Goal: Task Accomplishment & Management: Manage account settings

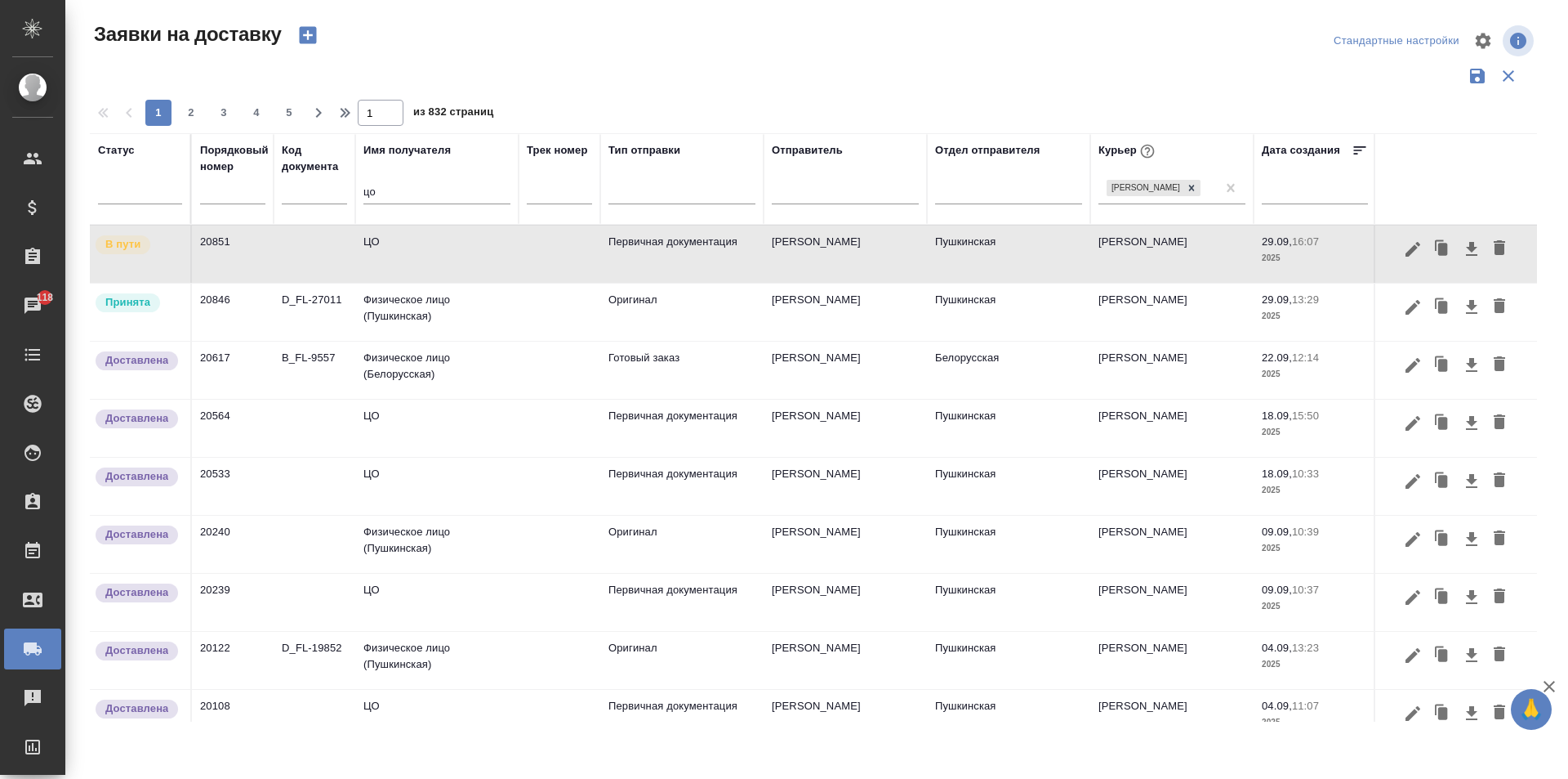
click at [420, 282] on td "ЦО" at bounding box center [437, 254] width 164 height 57
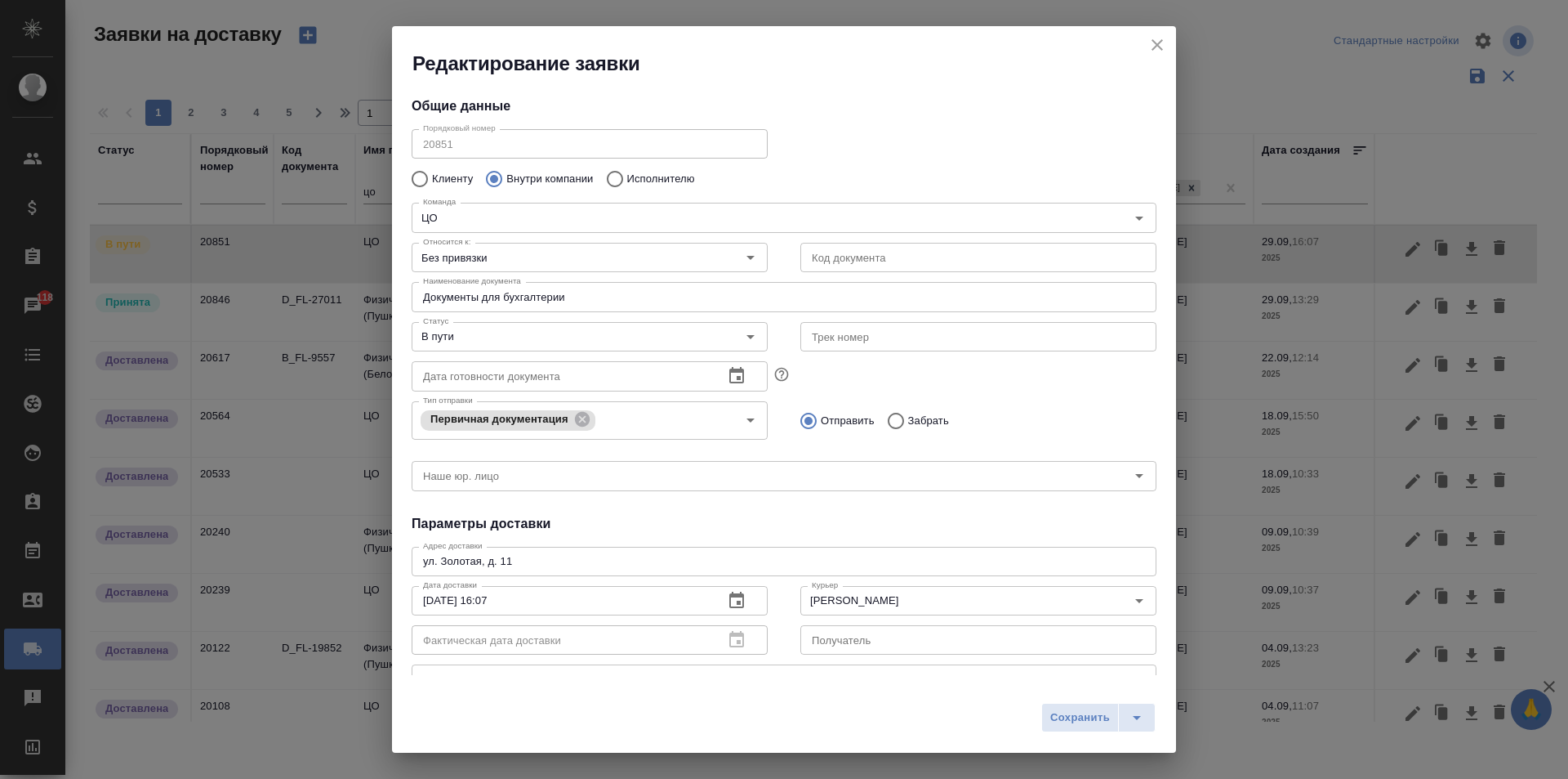
type input "Пушкинская"
type input "[PERSON_NAME]"
click at [724, 639] on div "Фактическая дата доставки" at bounding box center [589, 639] width 356 height 29
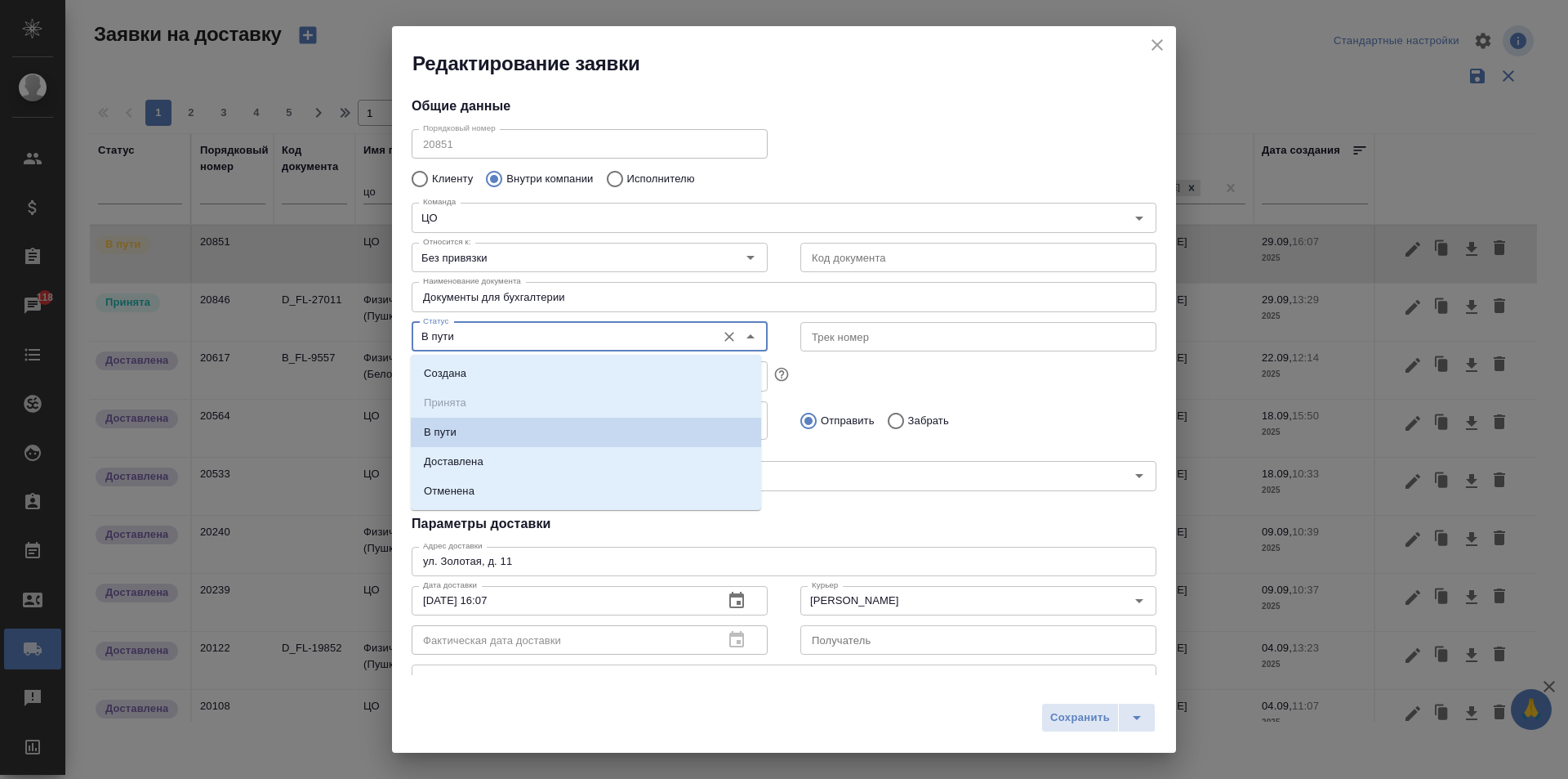
click at [448, 347] on input "В пути" at bounding box center [563, 337] width 292 height 20
click at [484, 459] on li "Доставлена" at bounding box center [586, 462] width 350 height 29
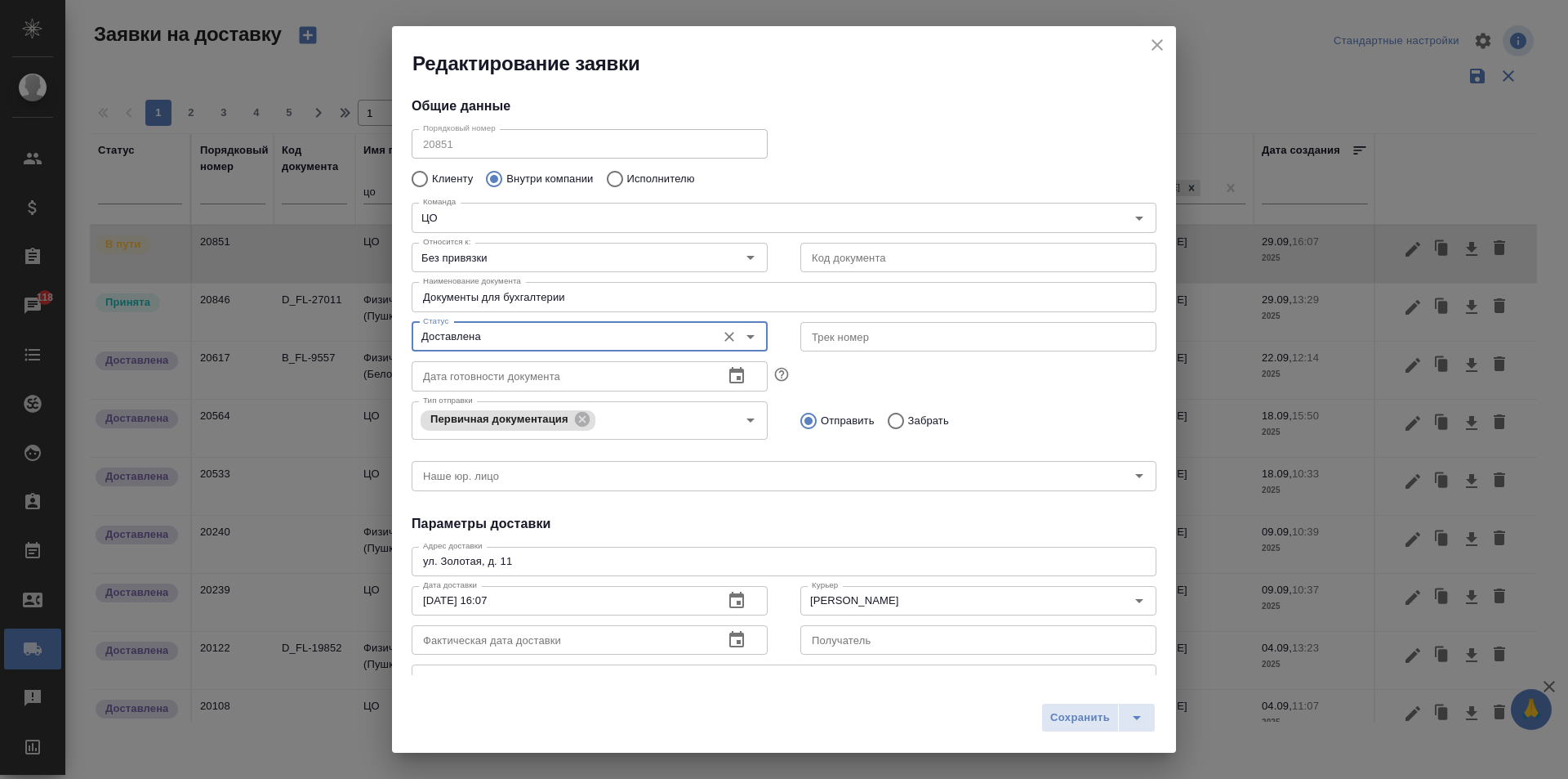
type input "Доставлена"
click at [735, 641] on icon "button" at bounding box center [737, 639] width 20 height 20
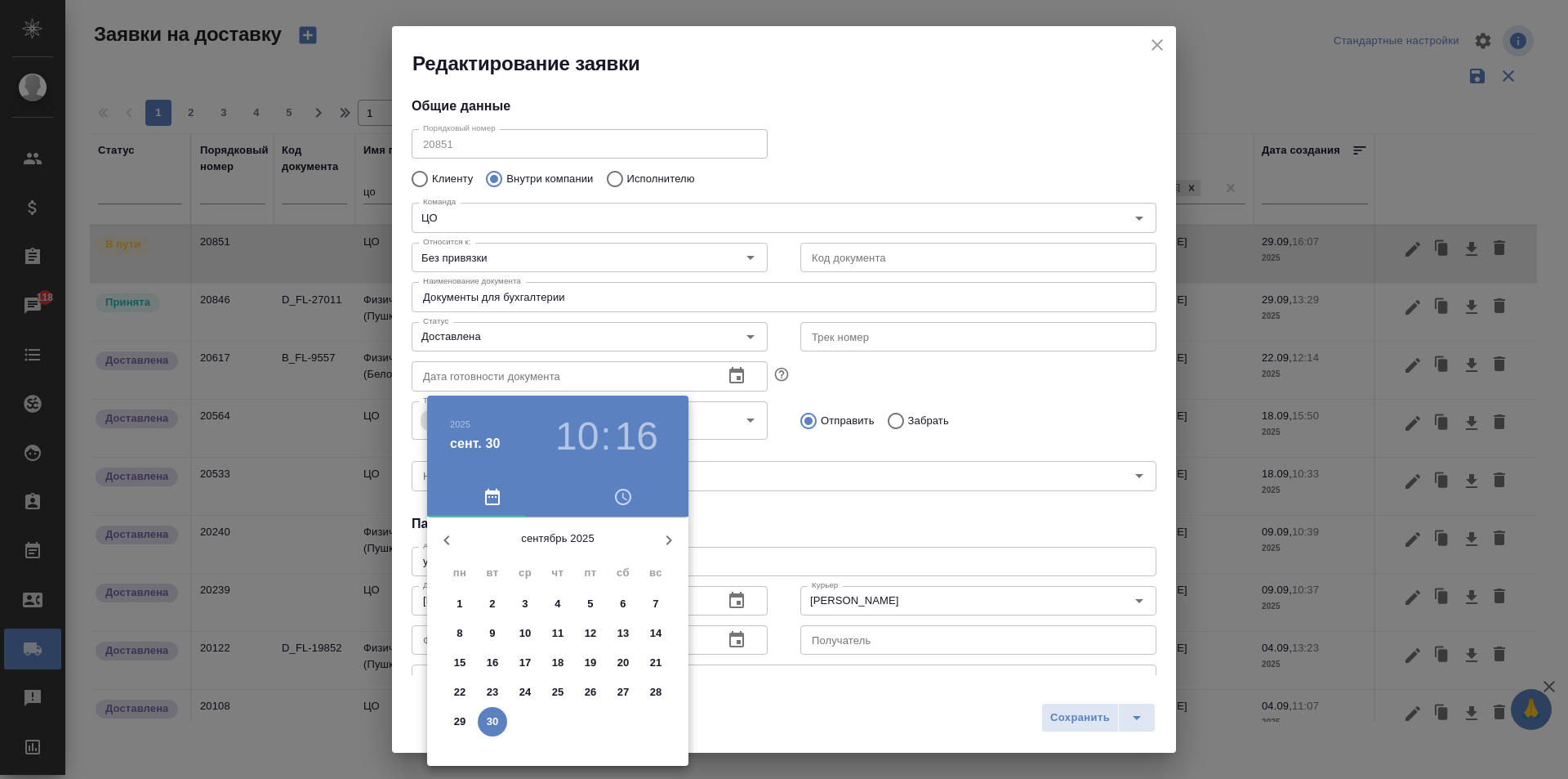
click at [458, 721] on p "29" at bounding box center [460, 721] width 12 height 16
type input "[DATE] 10:16"
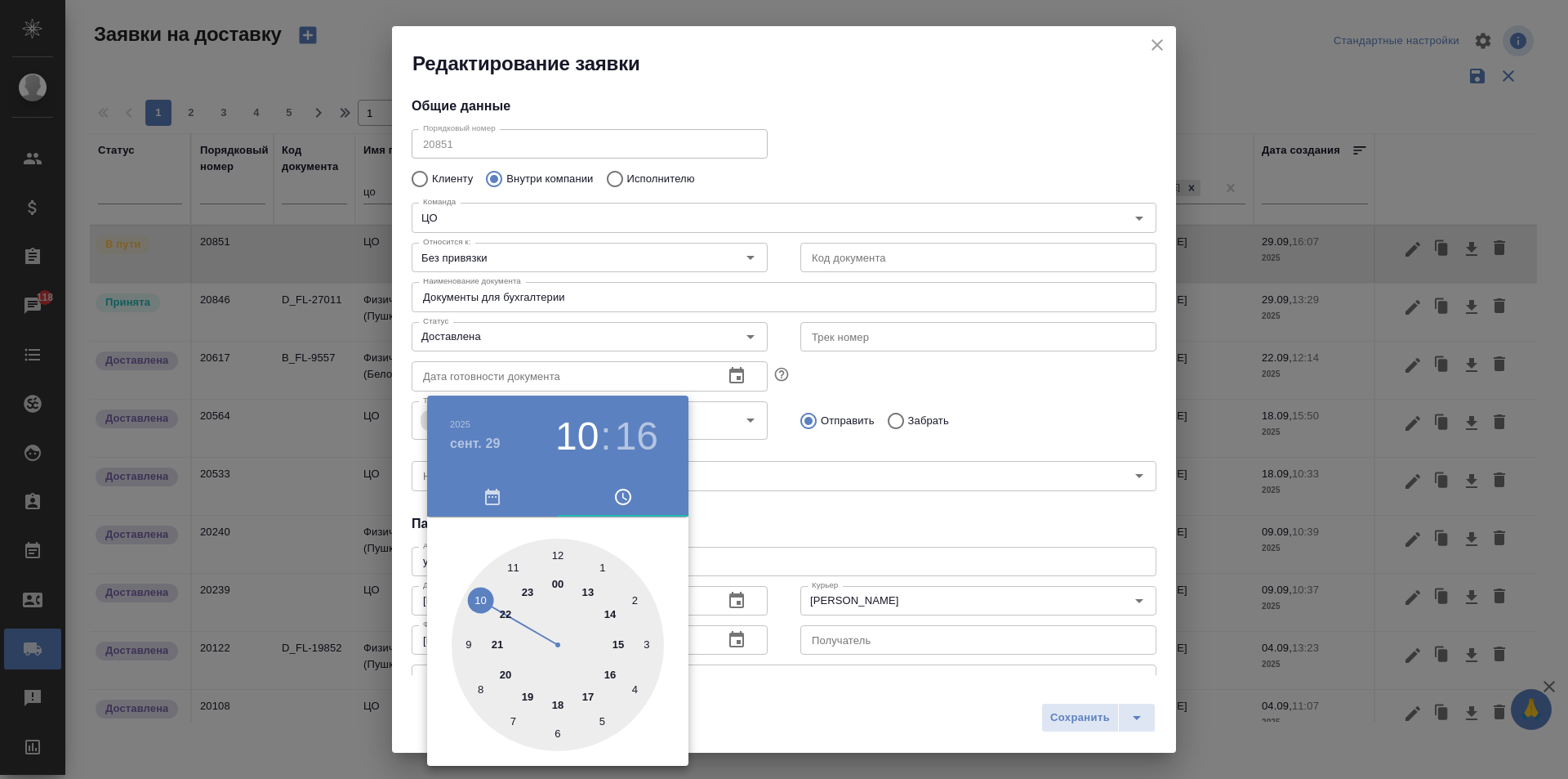
click at [916, 582] on div at bounding box center [784, 390] width 1568 height 779
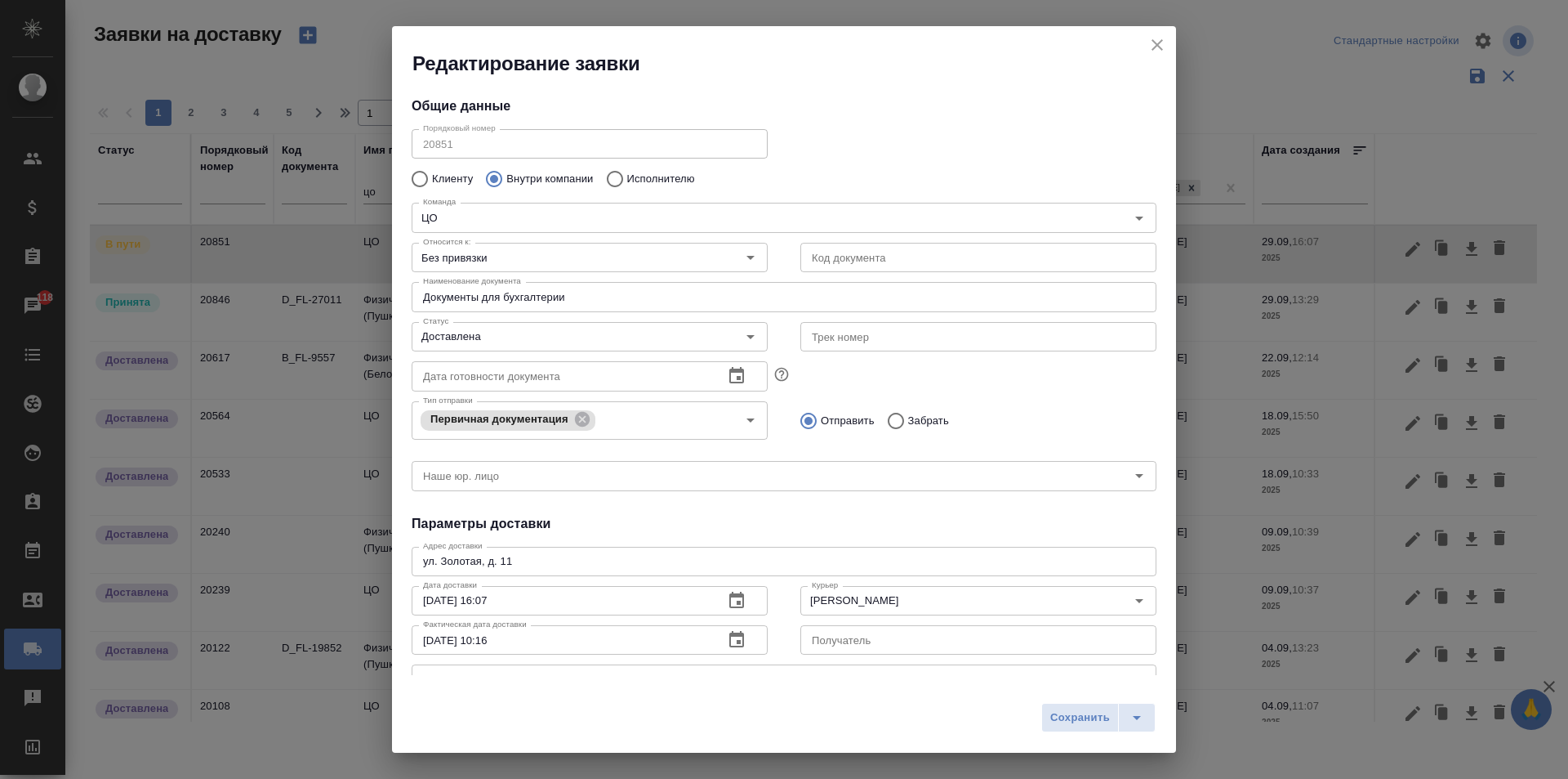
click at [1073, 708] on button "Сохранить" at bounding box center [1080, 717] width 77 height 29
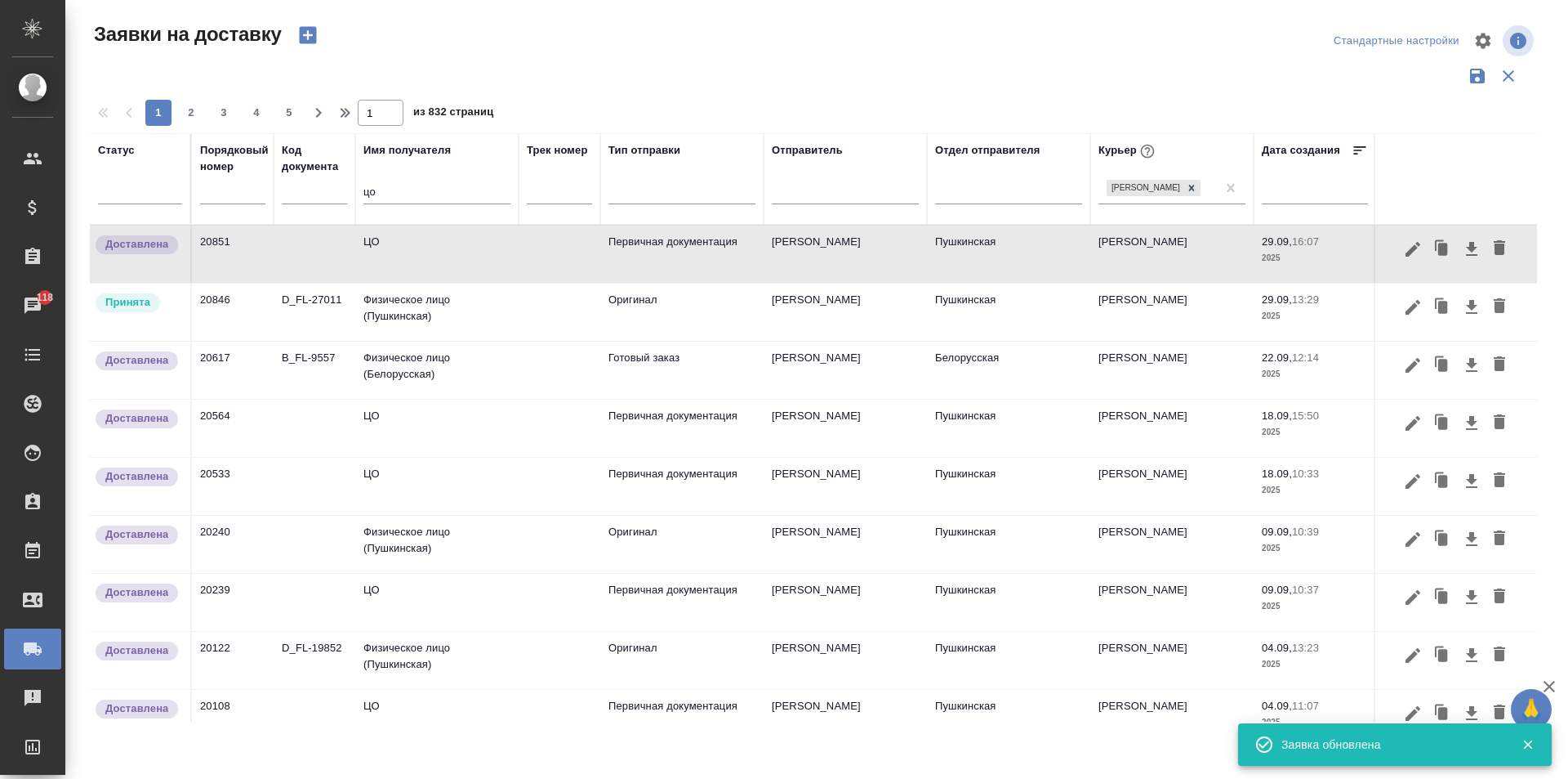
click at [388, 245] on td "ЦО" at bounding box center [437, 254] width 164 height 57
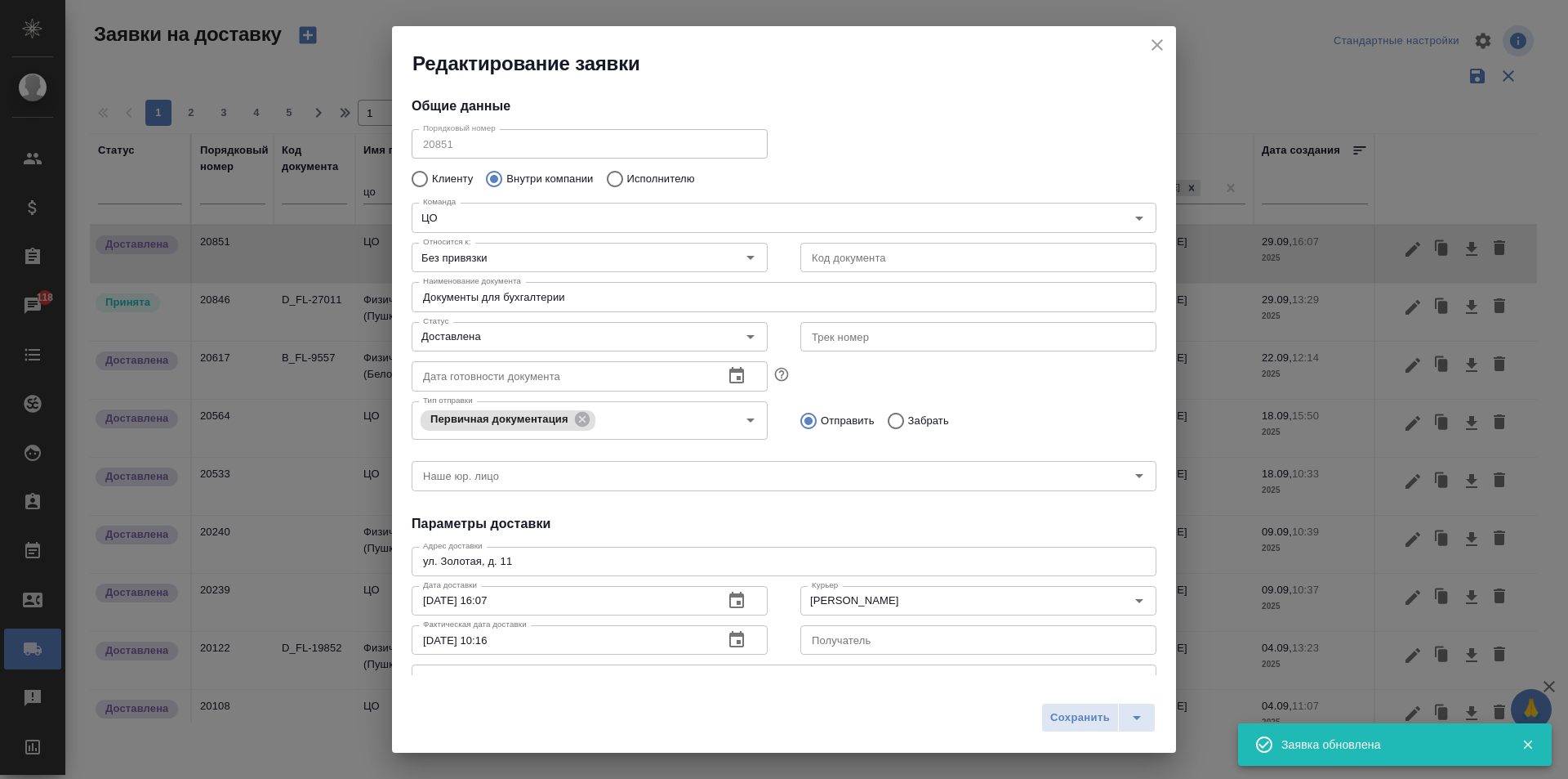
click at [478, 633] on input "[DATE] 10:16" at bounding box center [561, 639] width 299 height 29
click at [730, 643] on icon "button" at bounding box center [737, 639] width 20 height 20
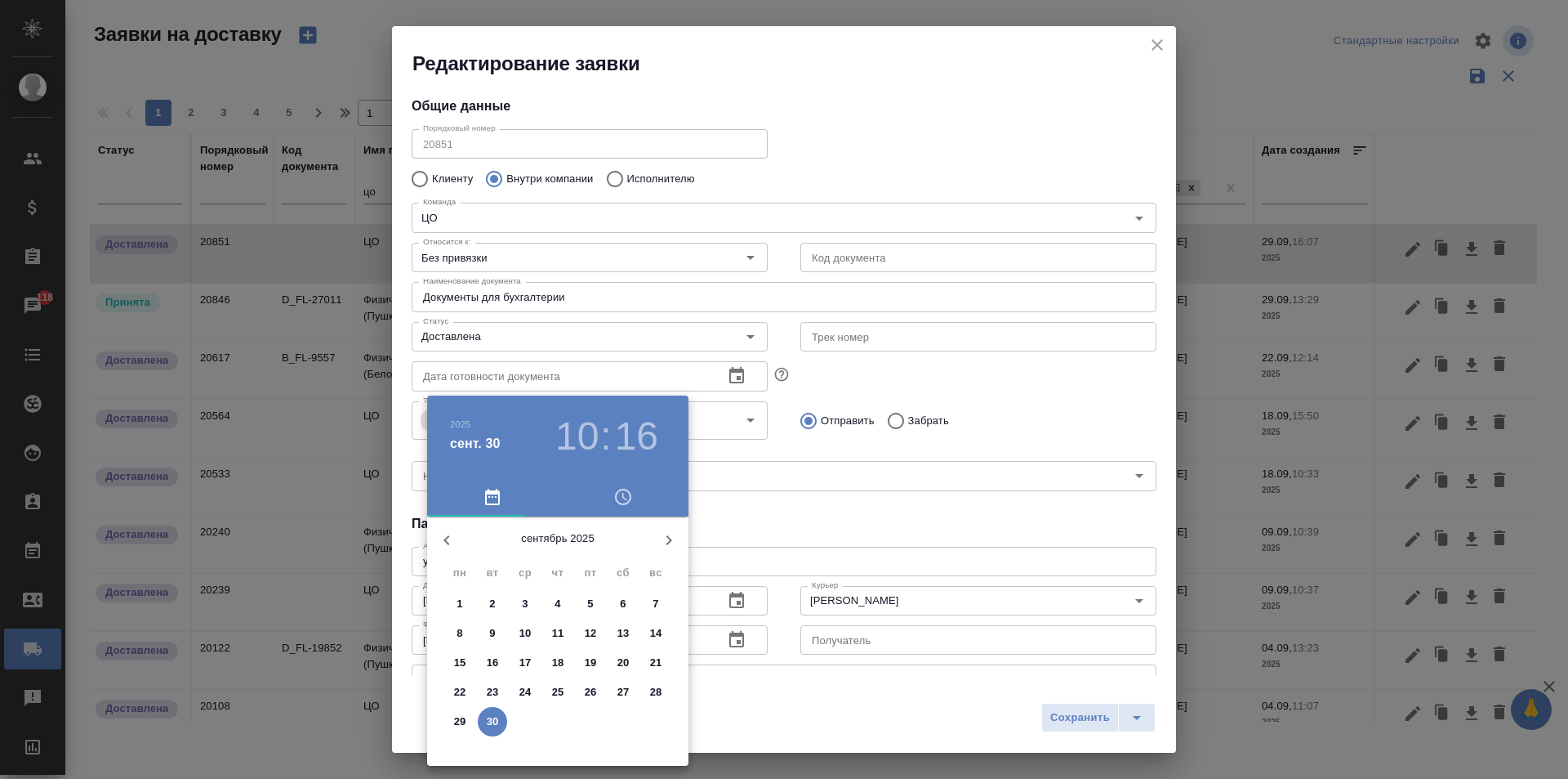
click at [460, 720] on p "29" at bounding box center [460, 721] width 12 height 16
type input "[DATE] 10:16"
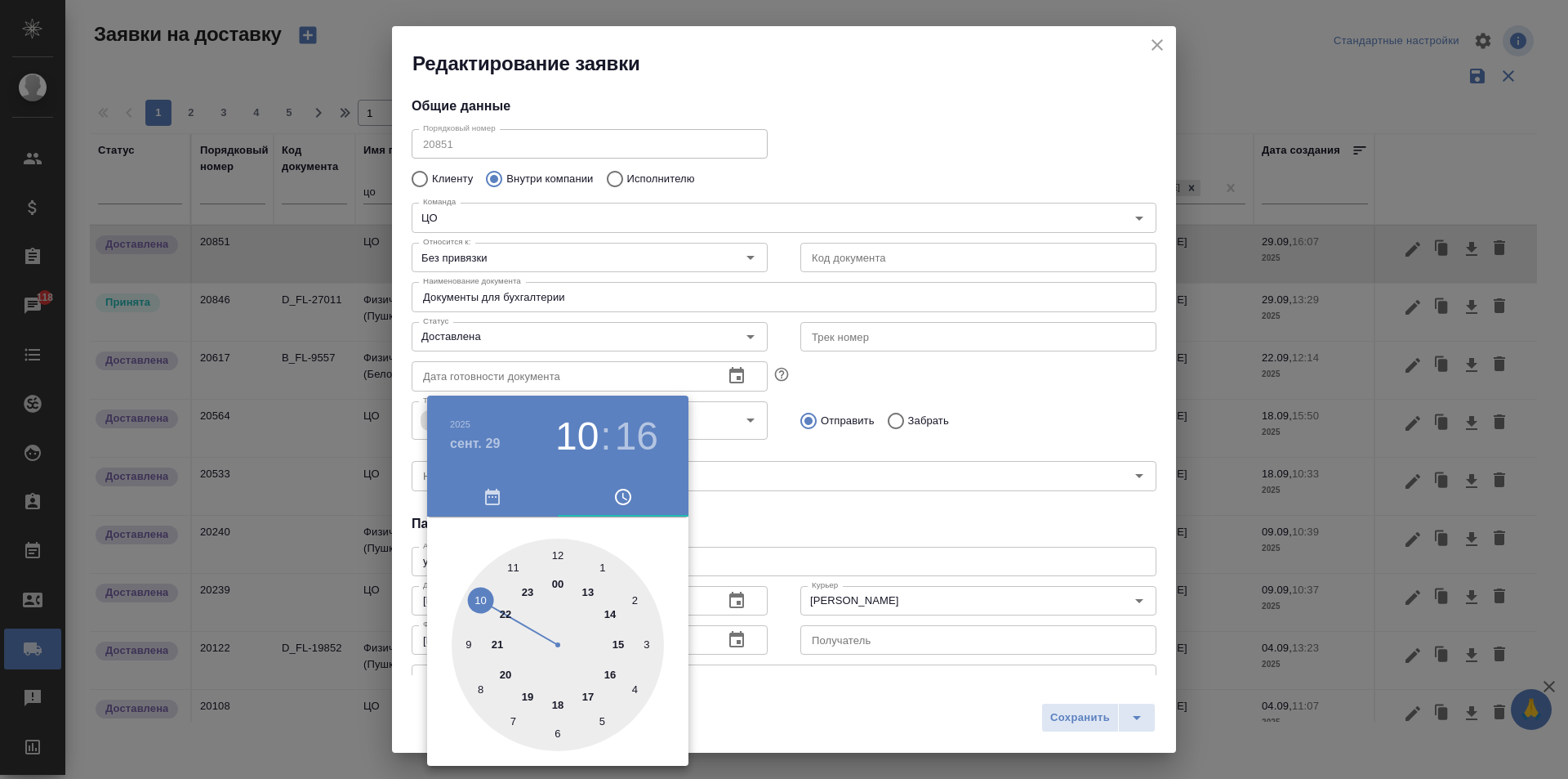
click at [853, 543] on div at bounding box center [784, 390] width 1568 height 779
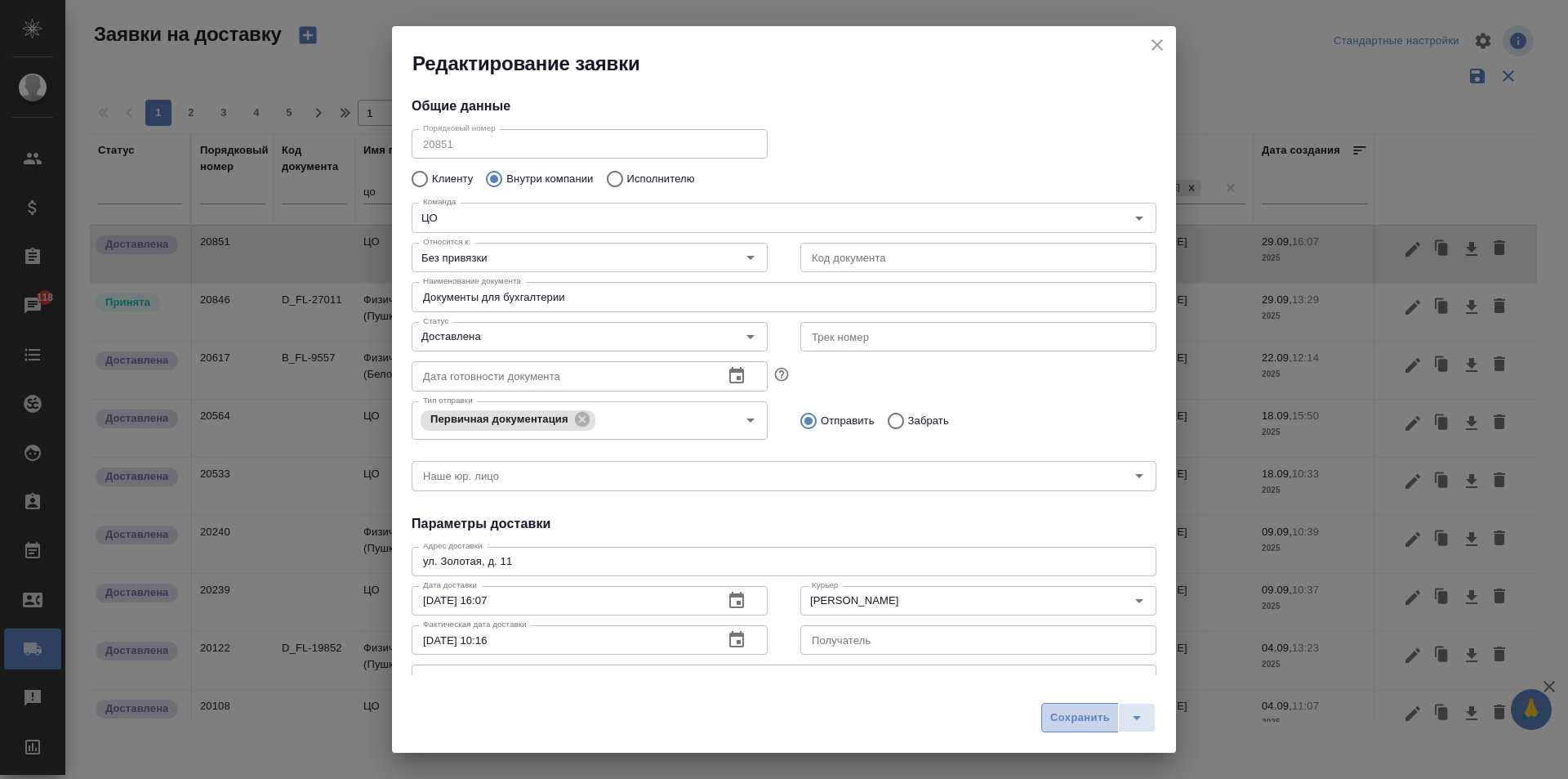
click at [1081, 711] on span "Сохранить" at bounding box center [1080, 718] width 60 height 19
